Goal: Transaction & Acquisition: Book appointment/travel/reservation

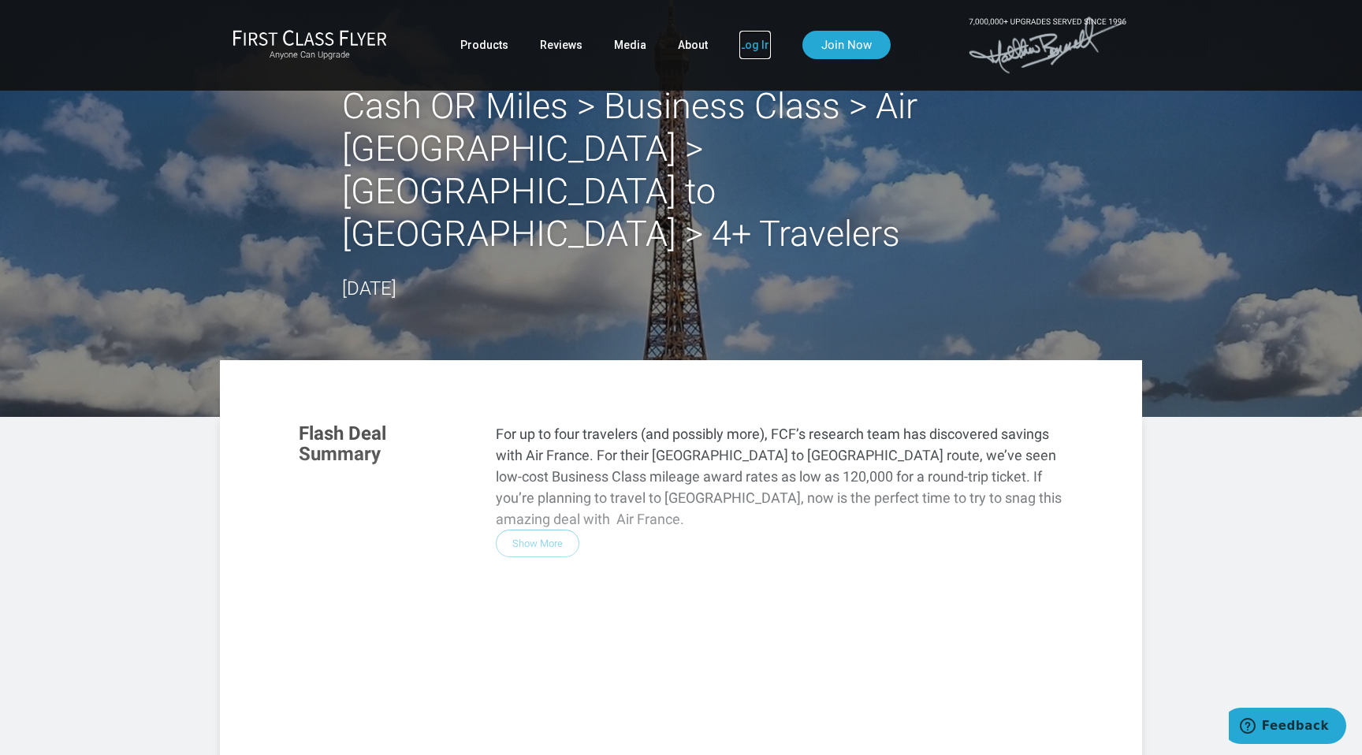
click at [744, 49] on link "Log In" at bounding box center [755, 45] width 32 height 28
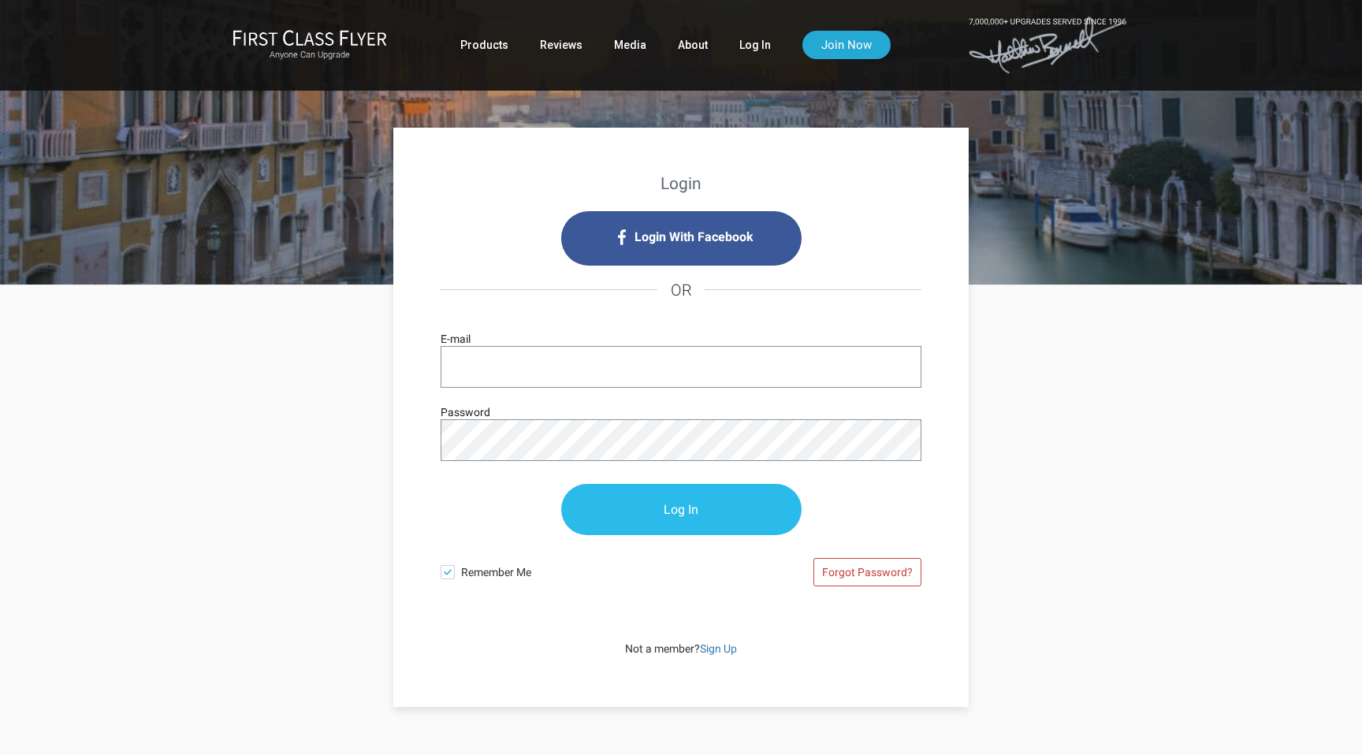
type input "egleicher39@gmail.com"
click at [670, 513] on input "Log In" at bounding box center [681, 510] width 240 height 51
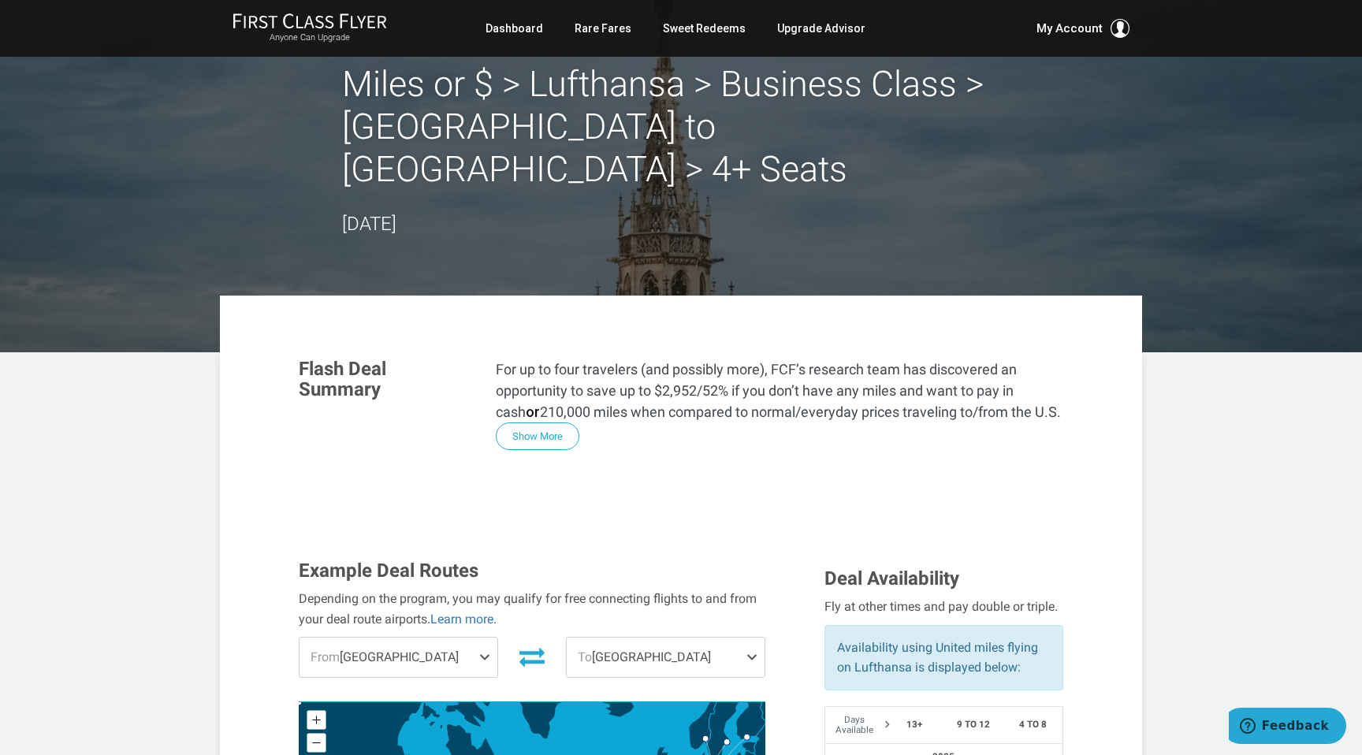
scroll to position [5, 0]
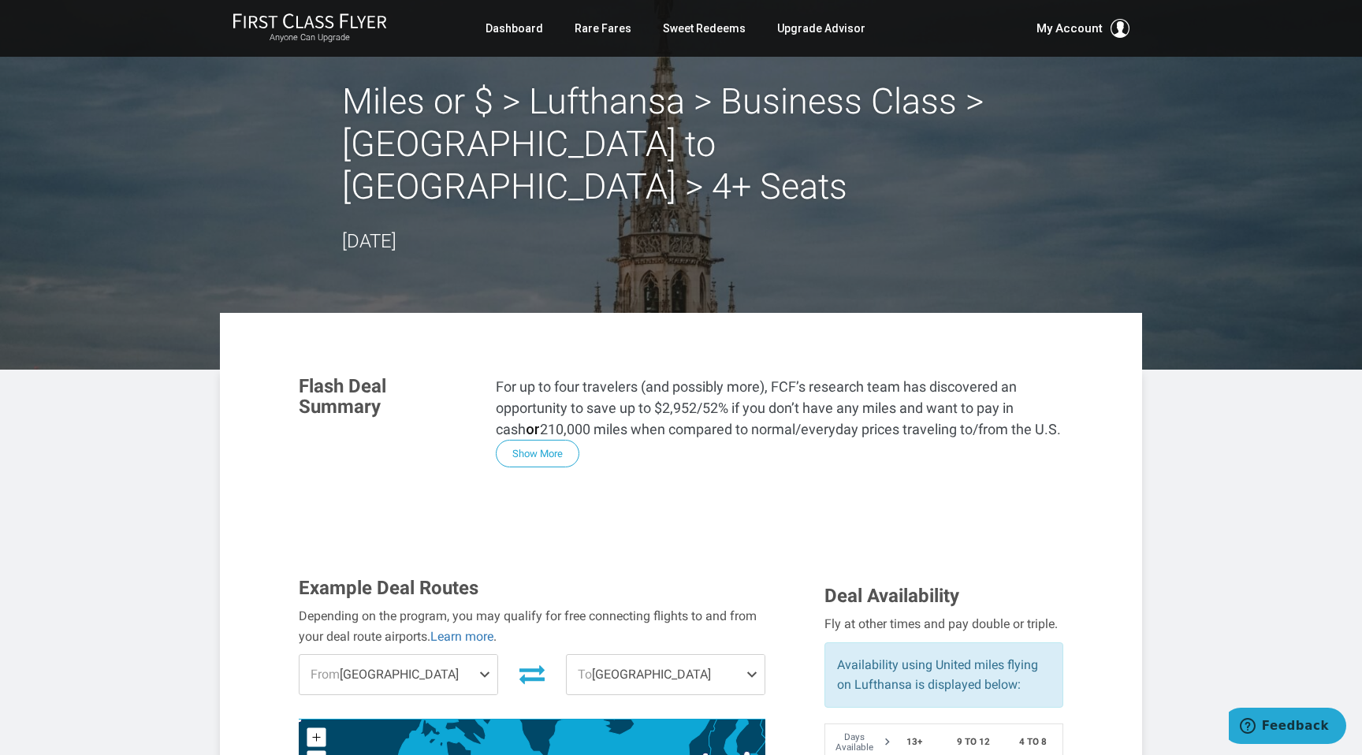
click at [479, 655] on span at bounding box center [487, 674] width 19 height 39
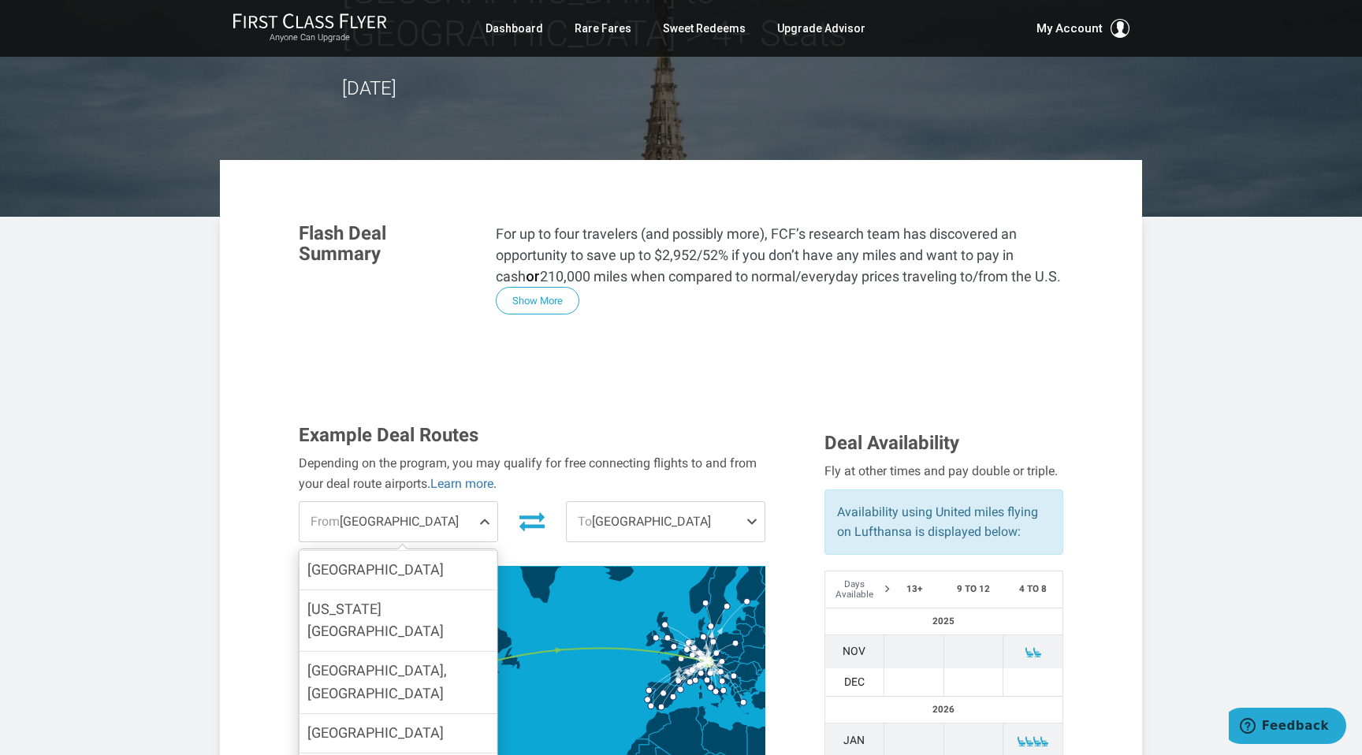
scroll to position [660, 0]
click at [0, 0] on input "[GEOGRAPHIC_DATA]" at bounding box center [0, 0] width 0 height 0
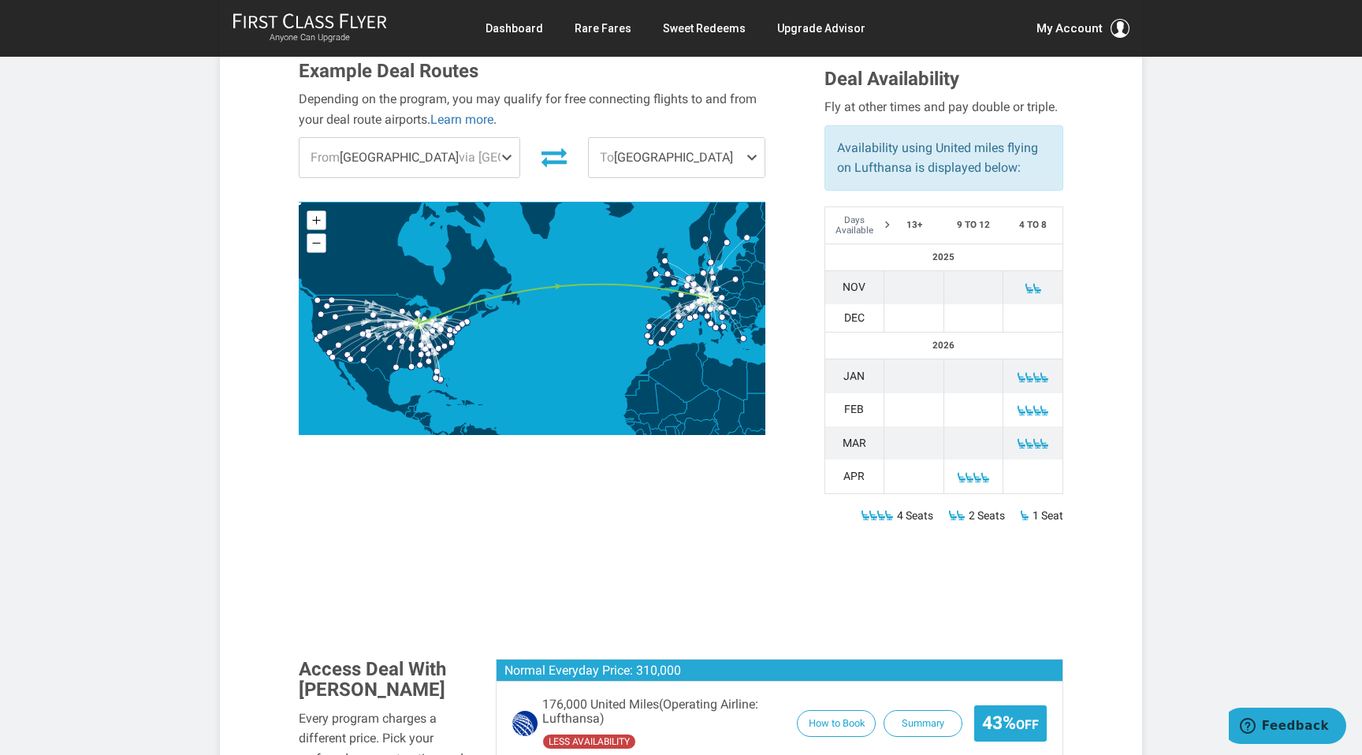
scroll to position [441, 0]
